Goal: Check status

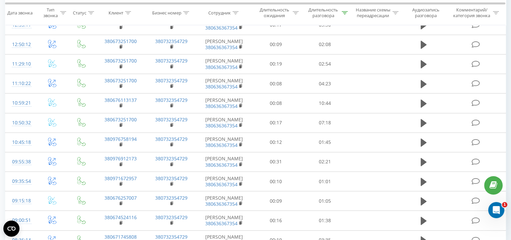
scroll to position [607, 0]
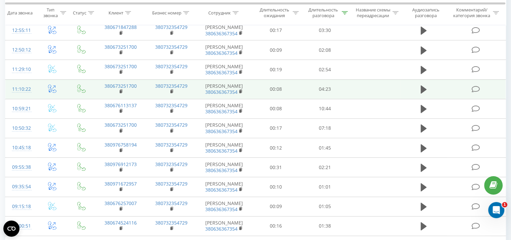
scroll to position [657, 0]
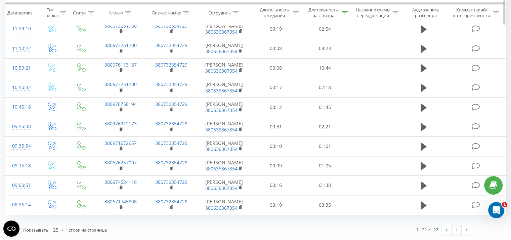
click at [344, 13] on icon at bounding box center [345, 12] width 6 height 3
click at [310, 182] on button "Отмена" at bounding box center [309, 186] width 29 height 8
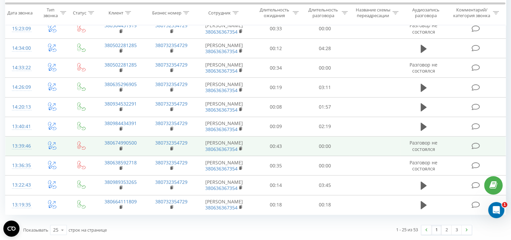
scroll to position [730, 0]
